Goal: Task Accomplishment & Management: Manage account settings

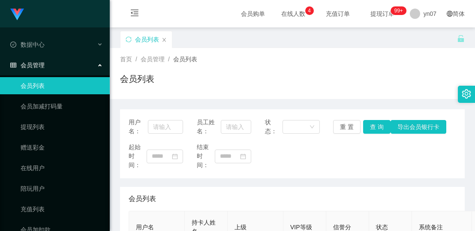
scroll to position [86, 0]
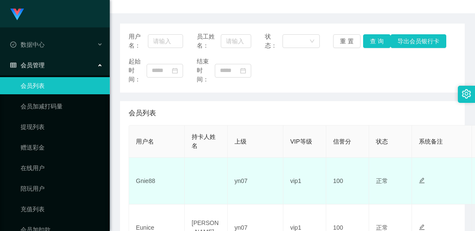
click at [147, 179] on td "Gnie88" at bounding box center [157, 181] width 56 height 47
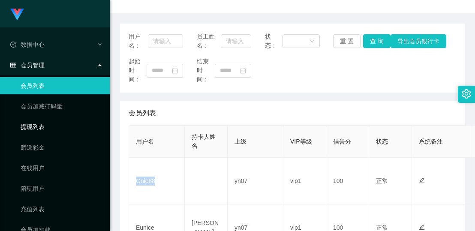
copy td "Gnie88"
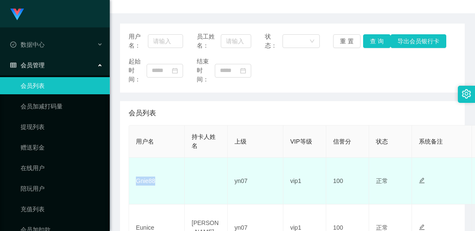
click at [145, 180] on td "Gnie88" at bounding box center [157, 181] width 56 height 47
click at [144, 183] on td "Gnie88" at bounding box center [157, 181] width 56 height 47
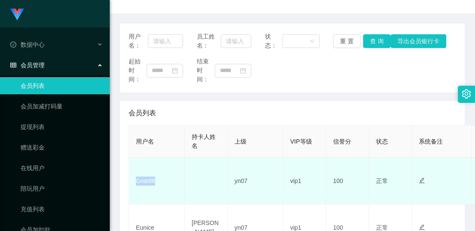
click at [144, 183] on td "Gnie88" at bounding box center [157, 181] width 56 height 47
click at [142, 178] on td "Gnie88" at bounding box center [157, 181] width 56 height 47
click at [151, 183] on td "Gnie88" at bounding box center [157, 181] width 56 height 47
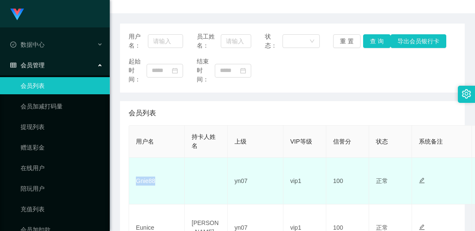
drag, startPoint x: 154, startPoint y: 182, endPoint x: 135, endPoint y: 178, distance: 19.2
click at [135, 178] on td "Gnie88" at bounding box center [157, 181] width 56 height 47
copy td "Gnie88"
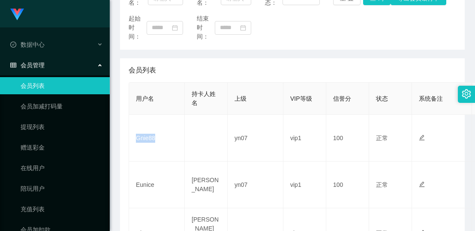
scroll to position [0, 0]
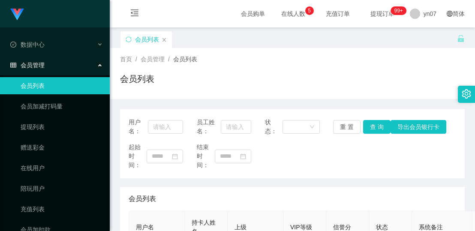
scroll to position [129, 0]
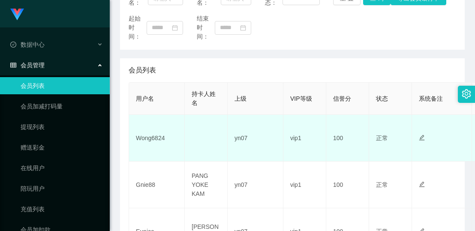
click at [147, 135] on td "Wong6824" at bounding box center [157, 138] width 56 height 47
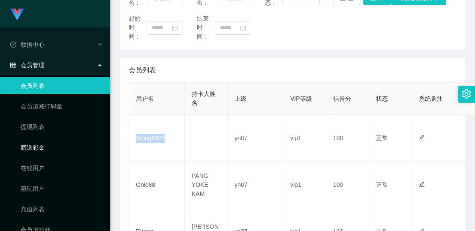
copy td "Wong6824"
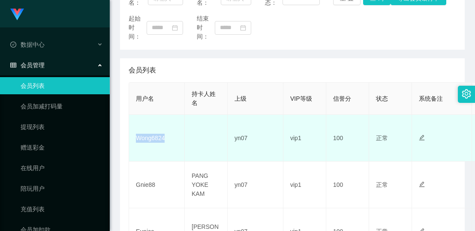
click at [157, 137] on td "Wong6824" at bounding box center [157, 138] width 56 height 47
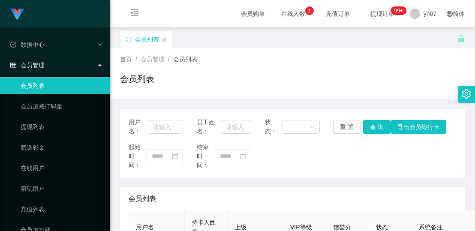
scroll to position [129, 0]
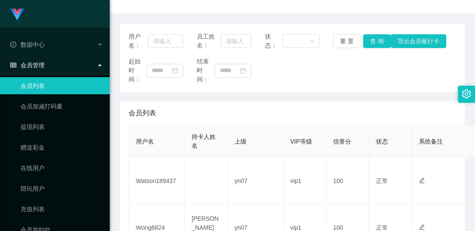
click at [166, 185] on td "Watson189437" at bounding box center [157, 181] width 56 height 47
copy td "Watson189437"
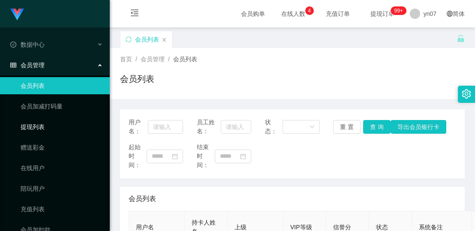
scroll to position [129, 0]
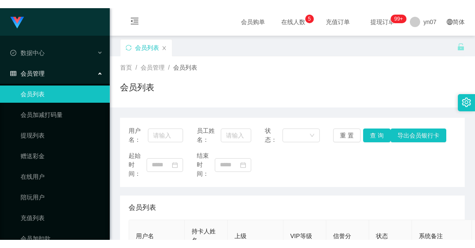
scroll to position [129, 0]
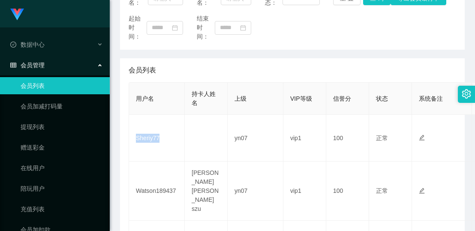
click at [150, 137] on td "Sheriy77" at bounding box center [157, 138] width 56 height 47
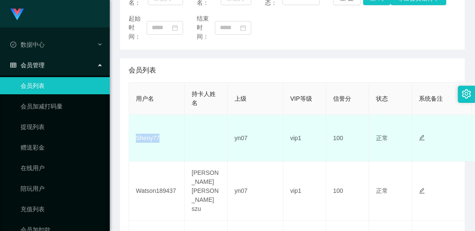
copy td "Sheriy77"
